Goal: Task Accomplishment & Management: Manage account settings

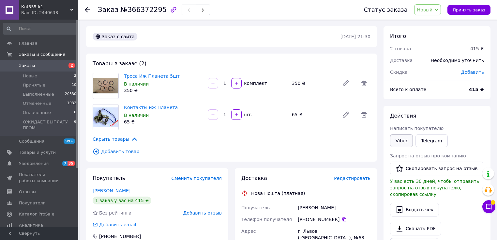
click at [401, 140] on link "Viber" at bounding box center [401, 140] width 23 height 13
click at [432, 9] on span "Новый" at bounding box center [425, 9] width 16 height 5
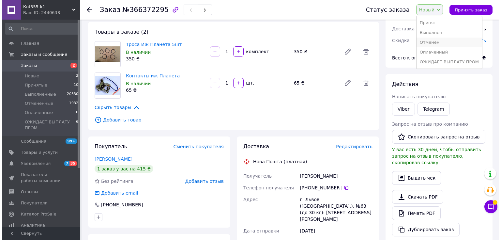
scroll to position [26, 0]
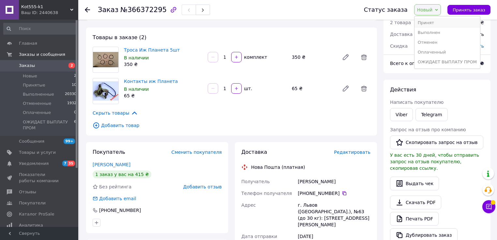
click at [431, 21] on li "Принят" at bounding box center [448, 23] width 66 height 10
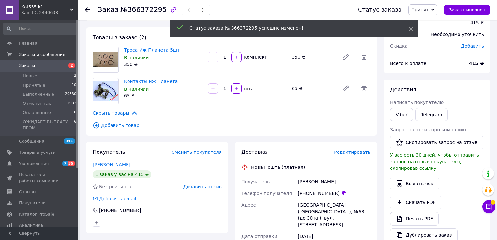
click at [356, 151] on span "Редактировать" at bounding box center [352, 151] width 37 height 5
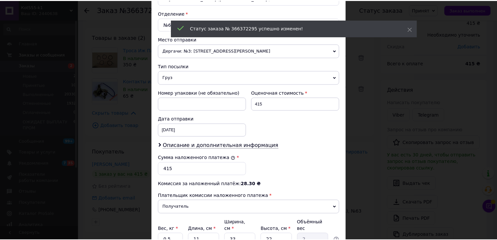
scroll to position [256, 0]
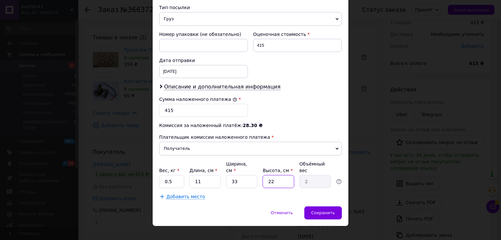
click at [282, 175] on input "22" at bounding box center [278, 181] width 31 height 13
type input "2"
type input "0.18"
type input "2"
click at [330, 210] on span "Сохранить" at bounding box center [323, 212] width 24 height 5
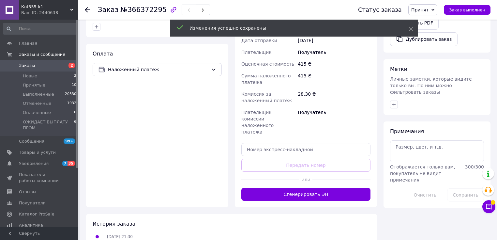
scroll to position [235, 0]
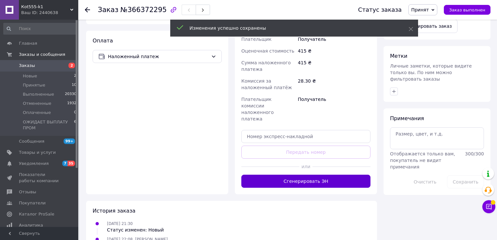
click at [305, 175] on button "Сгенерировать ЭН" at bounding box center [306, 181] width 129 height 13
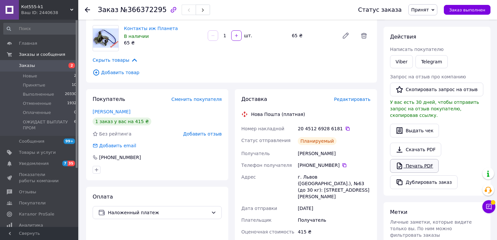
scroll to position [78, 0]
click at [412, 160] on link "Печать PDF" at bounding box center [414, 167] width 49 height 14
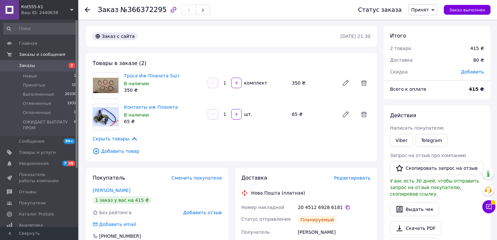
scroll to position [0, 0]
click at [32, 77] on span "Новые" at bounding box center [30, 76] width 14 height 6
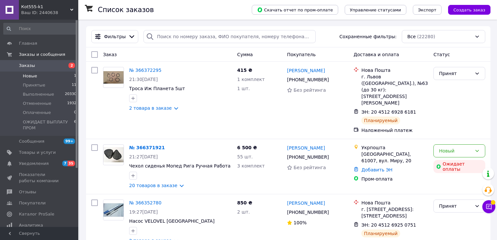
click at [27, 75] on span "Новые" at bounding box center [30, 76] width 14 height 6
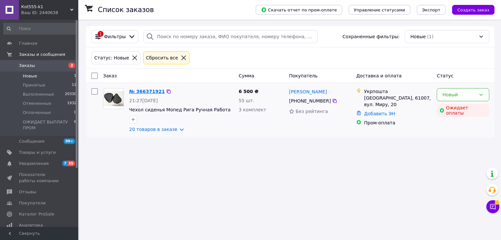
click at [146, 92] on link "№ 366371921" at bounding box center [147, 91] width 36 height 5
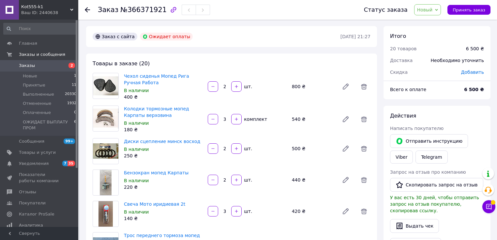
click at [421, 9] on span "Новый" at bounding box center [427, 9] width 27 height 11
click at [431, 23] on li "Принят" at bounding box center [448, 23] width 66 height 10
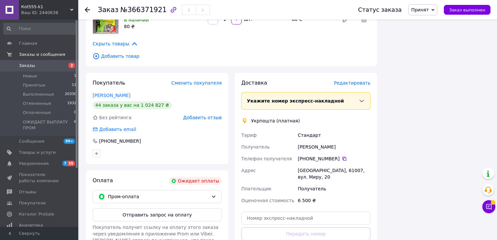
scroll to position [705, 0]
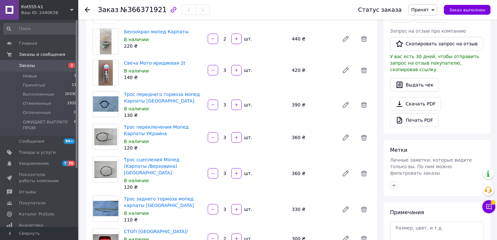
scroll to position [37, 0]
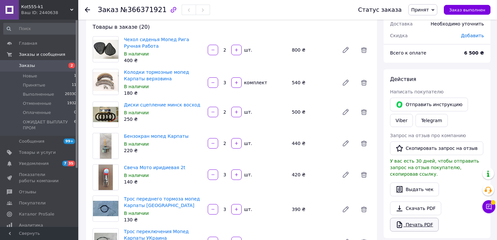
click at [418, 218] on link "Печать PDF" at bounding box center [414, 225] width 49 height 14
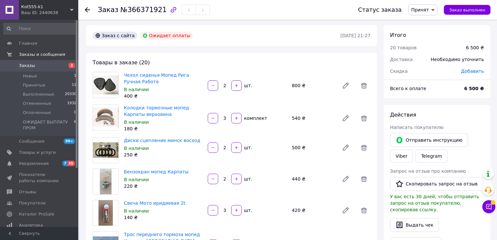
scroll to position [0, 0]
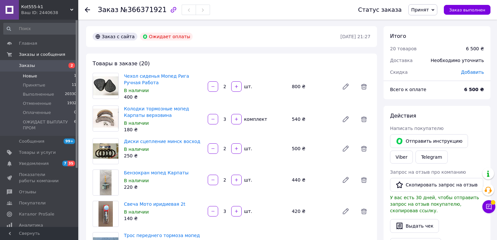
click at [29, 75] on span "Новые" at bounding box center [30, 76] width 14 height 6
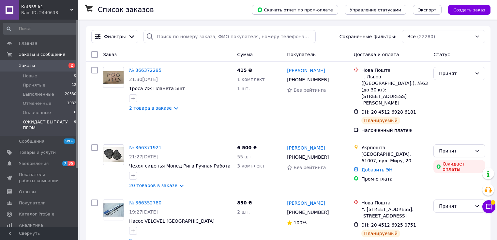
click at [51, 121] on span "ОЖИДАЕТ ВЫПЛАТУ ПРОМ" at bounding box center [48, 125] width 51 height 12
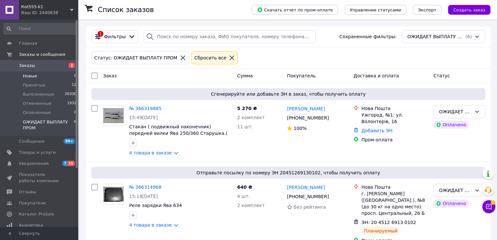
click at [33, 78] on span "Новые" at bounding box center [30, 76] width 14 height 6
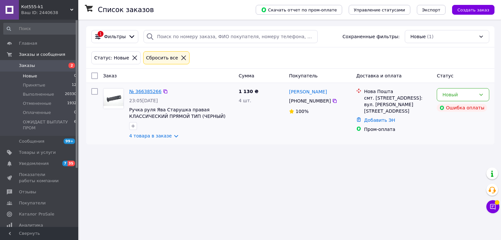
click at [146, 93] on link "№ 366385266" at bounding box center [145, 91] width 32 height 5
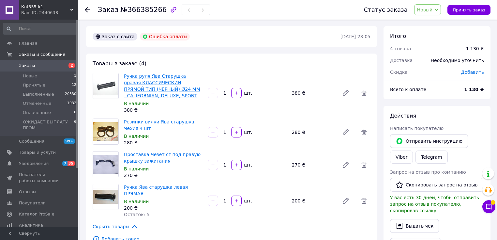
click at [148, 77] on link "Ручка руля Ява Старушка правая КЛАССИЧЕСКИЙ ПРЯМОЙ ТИП (ЧЕРНЫЙ) Ø24 ММ - CALIFO…" at bounding box center [162, 85] width 76 height 25
click at [188, 187] on link "Ручка Ява старушка левая ПРЯМАЯ" at bounding box center [156, 190] width 64 height 12
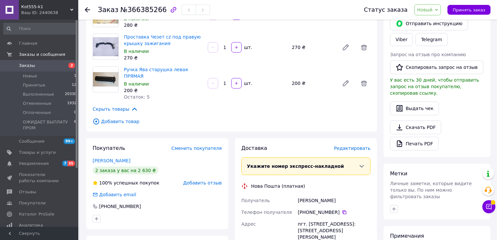
scroll to position [157, 0]
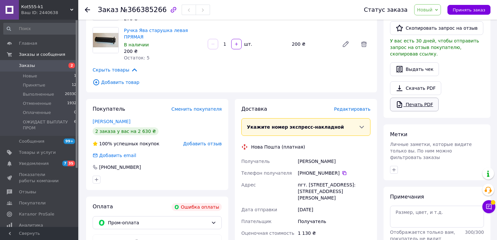
click at [417, 98] on link "Печать PDF" at bounding box center [414, 105] width 49 height 14
click at [33, 75] on span "Новые" at bounding box center [30, 76] width 14 height 6
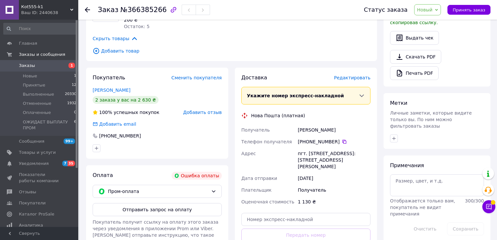
scroll to position [209, 0]
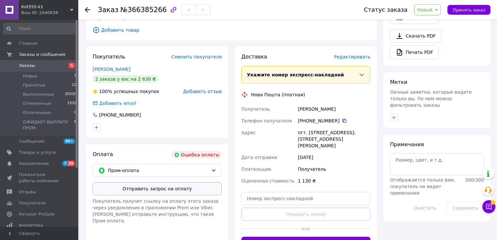
click at [154, 184] on button "Отправить запрос на оплату" at bounding box center [157, 188] width 129 height 13
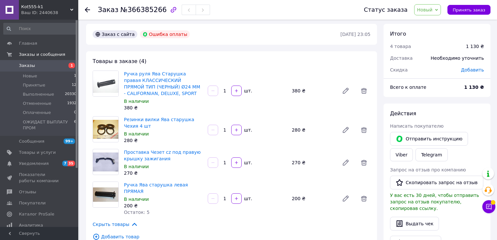
scroll to position [0, 0]
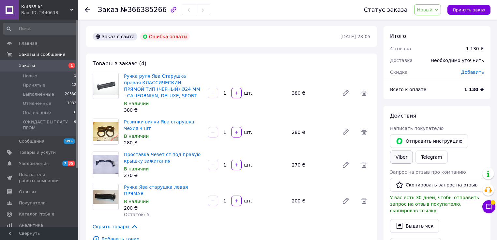
click at [408, 158] on link "Viber" at bounding box center [401, 156] width 23 height 13
